Goal: Check status: Check status

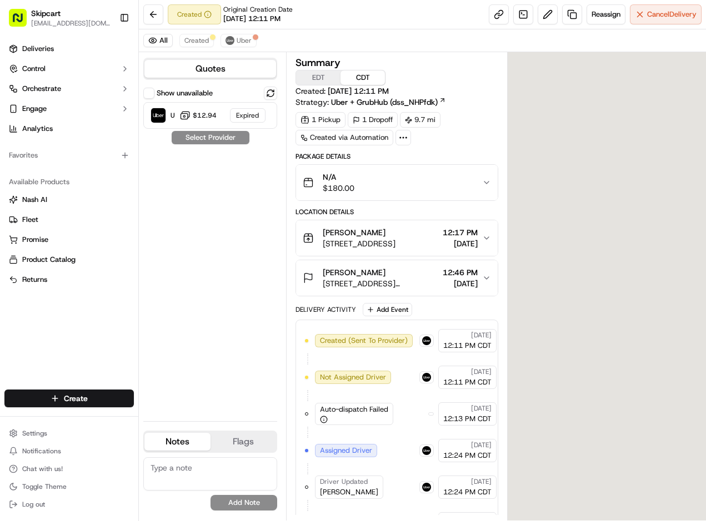
scroll to position [250, 0]
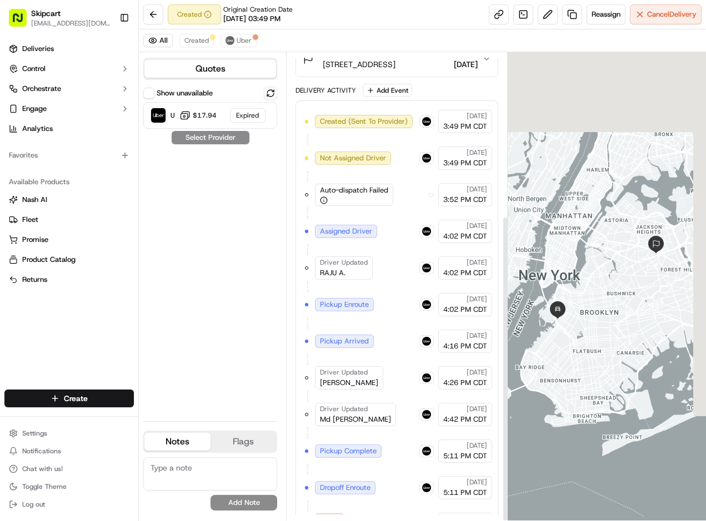
scroll to position [250, 0]
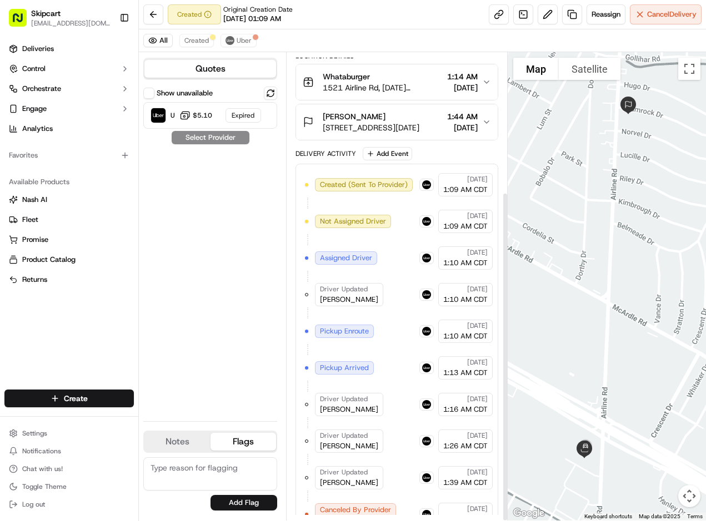
scroll to position [198, 0]
